Goal: Transaction & Acquisition: Purchase product/service

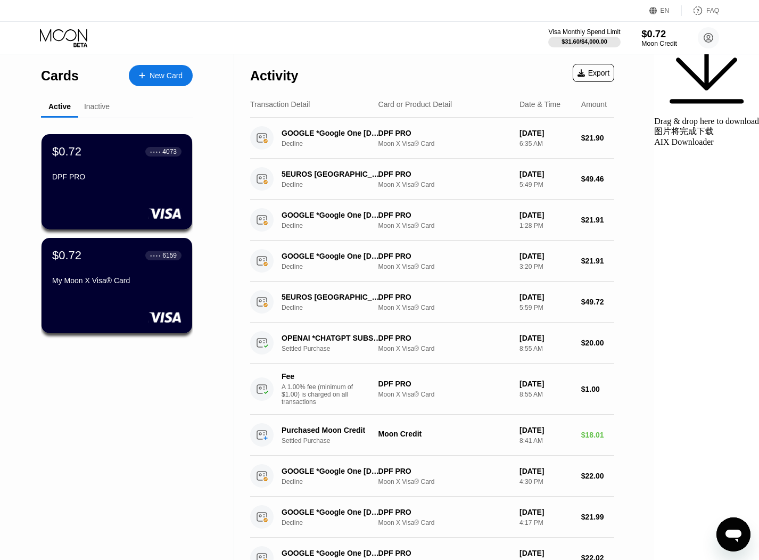
click at [651, 38] on div "$0.72" at bounding box center [660, 33] width 36 height 11
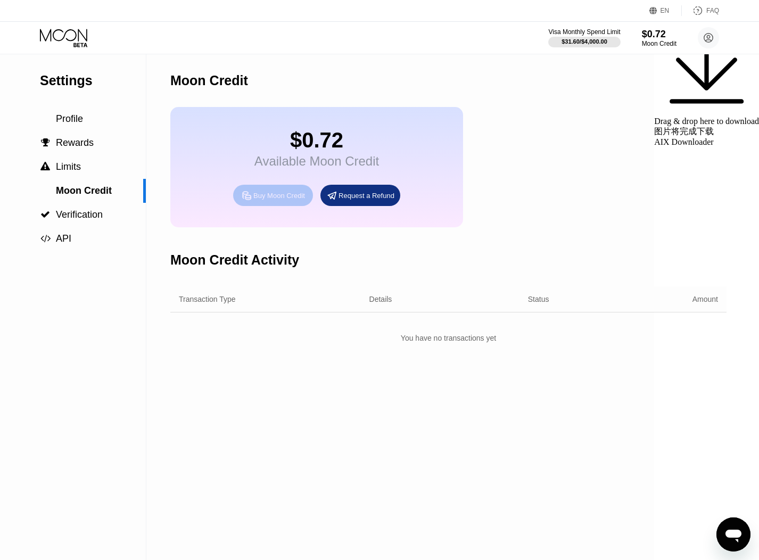
click at [292, 199] on div "Buy Moon Credit" at bounding box center [279, 195] width 52 height 9
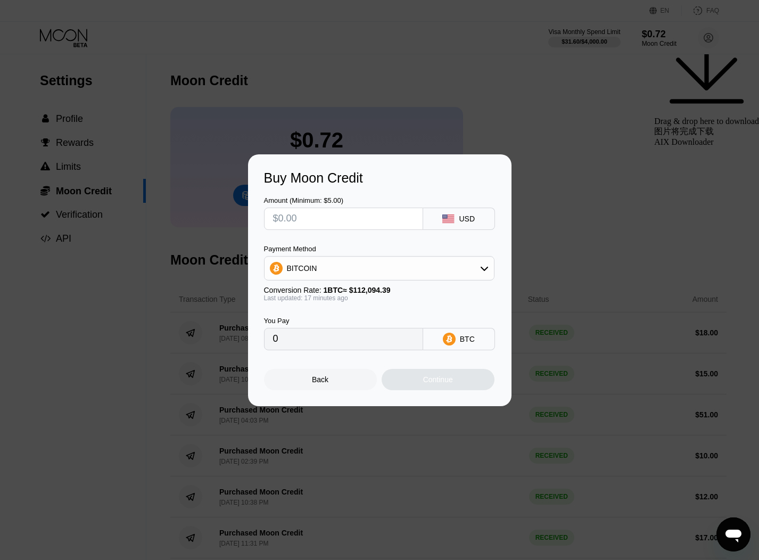
click at [333, 228] on input "text" at bounding box center [343, 218] width 141 height 21
type input "$2"
type input "0.00001782"
type input "$26"
type input "0.00023166"
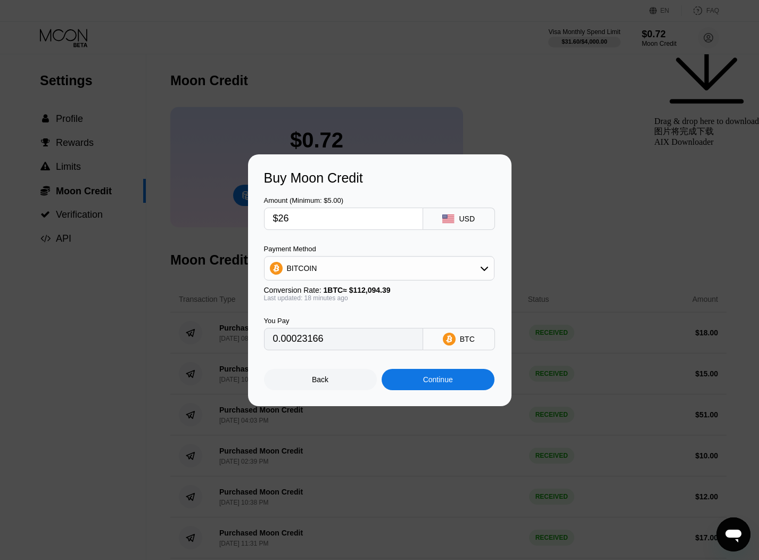
type input "$26"
click at [407, 271] on div "BITCOIN" at bounding box center [379, 268] width 229 height 21
click at [351, 314] on div "USDT on TRON" at bounding box center [379, 320] width 224 height 21
type input "26.26"
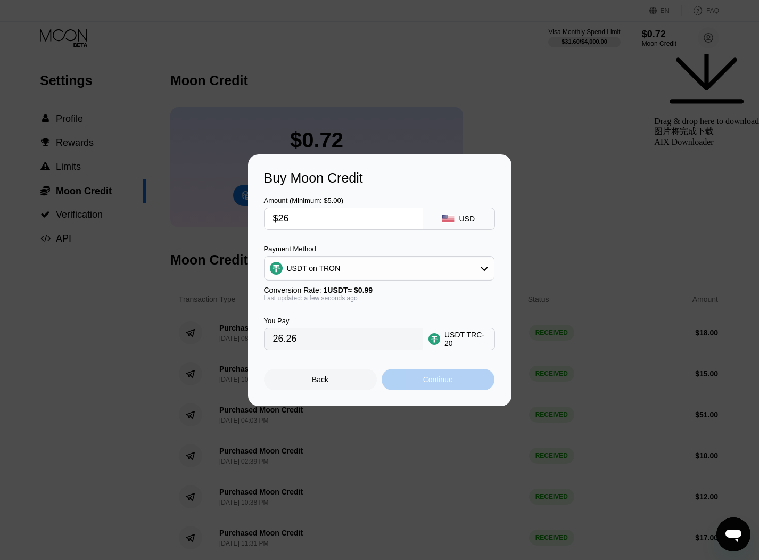
click at [457, 381] on div "Continue" at bounding box center [438, 379] width 113 height 21
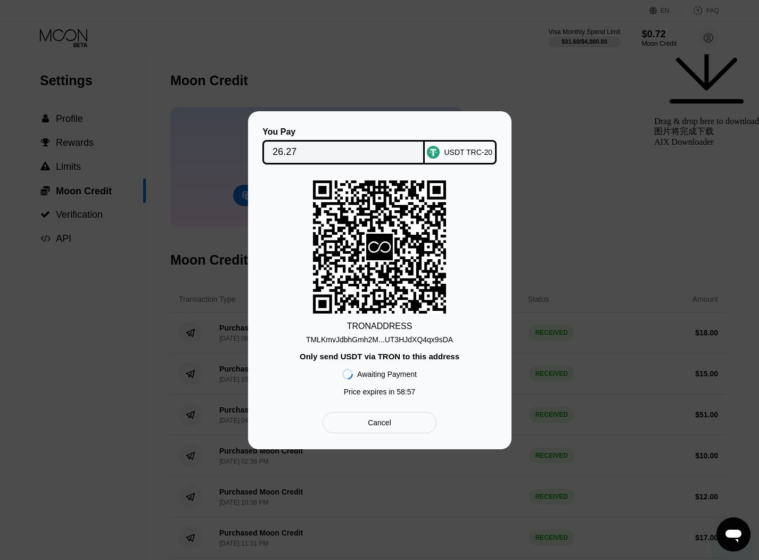
click at [441, 340] on div "TMLKmvJdbhGmh2M...UT3HJdXQ4qx9sDA" at bounding box center [379, 339] width 147 height 9
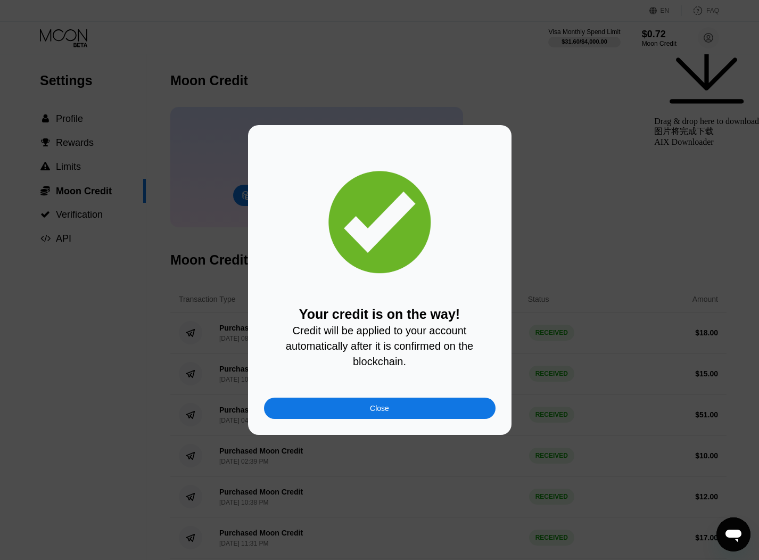
click at [588, 115] on div at bounding box center [379, 280] width 759 height 560
click at [72, 43] on div at bounding box center [379, 280] width 759 height 560
click at [372, 407] on div "Close" at bounding box center [379, 408] width 19 height 9
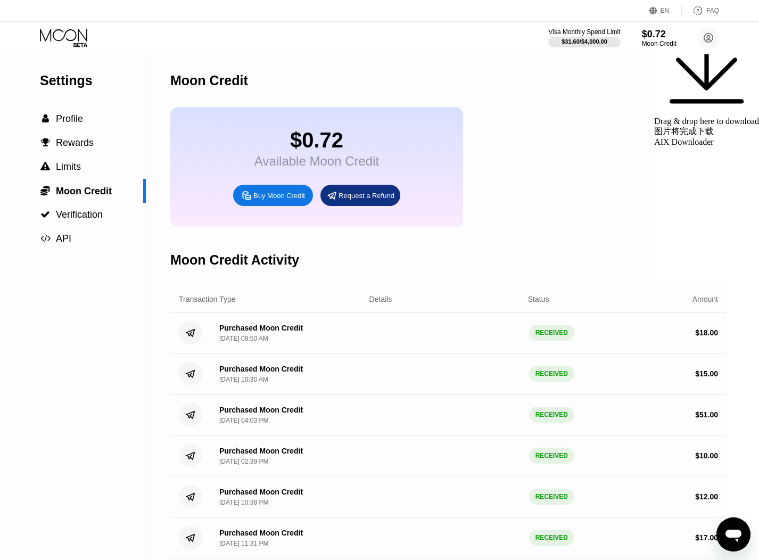
click at [55, 37] on icon at bounding box center [65, 38] width 50 height 19
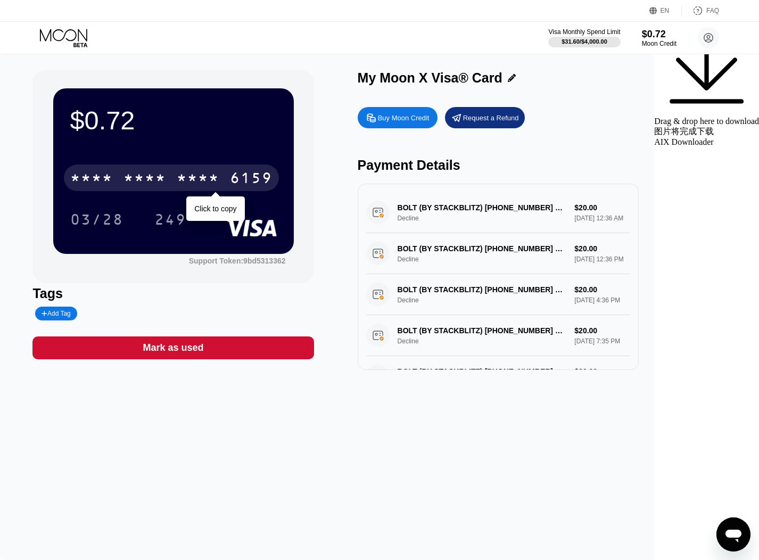
click at [198, 168] on div "* * * * * * * * * * * * 6159" at bounding box center [171, 178] width 215 height 27
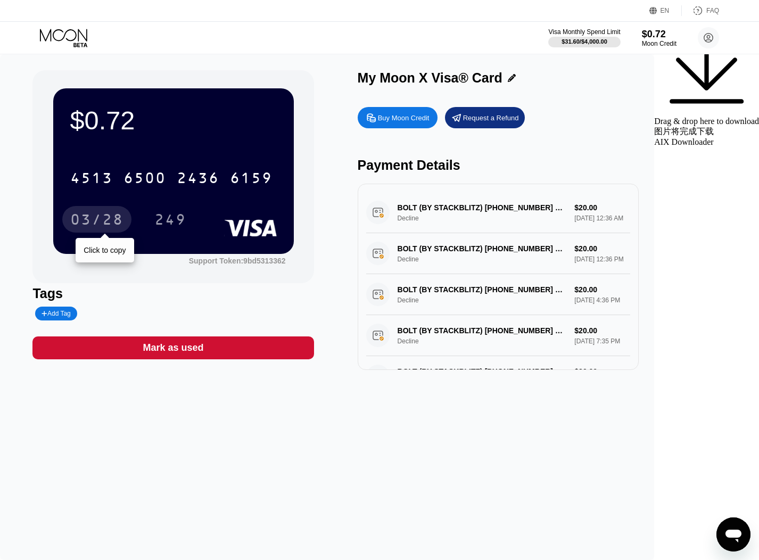
click at [124, 216] on div "03/28" at bounding box center [96, 220] width 53 height 17
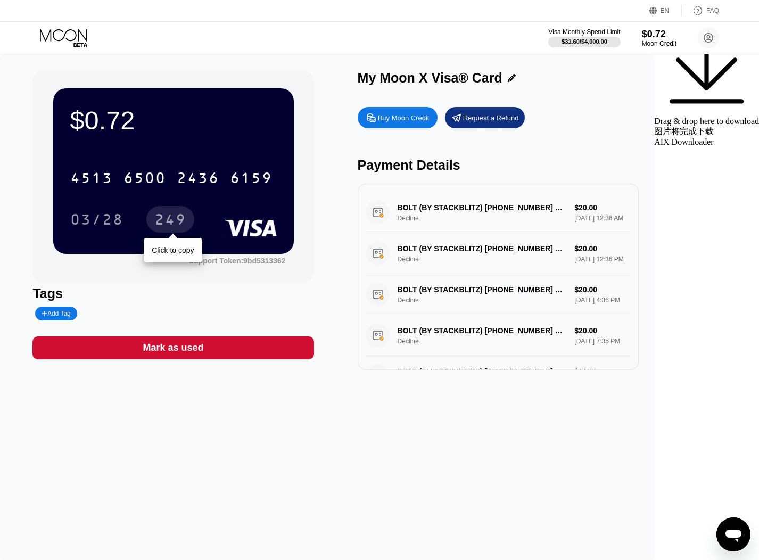
click at [186, 220] on div "249" at bounding box center [170, 220] width 32 height 17
